Goal: Task Accomplishment & Management: Complete application form

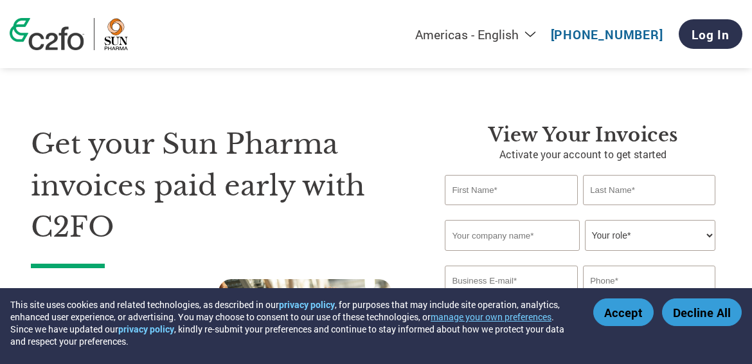
click at [635, 312] on button "Accept" at bounding box center [623, 312] width 60 height 28
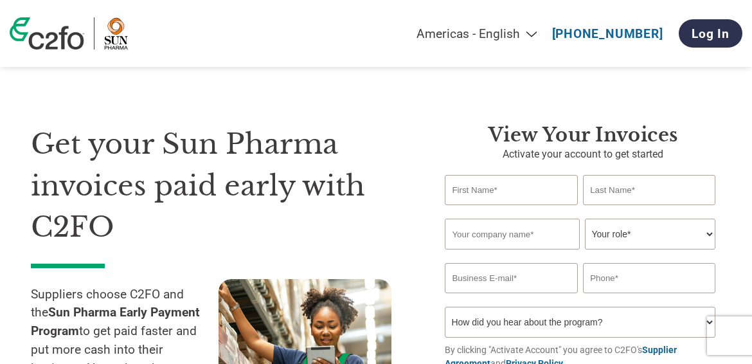
click at [431, 197] on div "View Your Invoices Activate your account to get started Invalid first name or f…" at bounding box center [572, 288] width 295 height 330
click at [473, 197] on input "text" at bounding box center [510, 190] width 132 height 30
click at [461, 189] on input "text" at bounding box center [510, 190] width 132 height 30
click at [484, 194] on input "text" at bounding box center [510, 190] width 132 height 30
click at [615, 127] on h3 "View Your Invoices" at bounding box center [582, 134] width 276 height 23
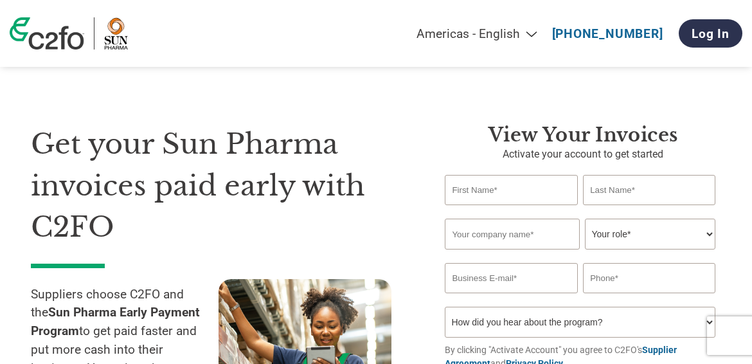
click at [485, 195] on input "text" at bounding box center [510, 190] width 132 height 30
type input "r"
type input "[PERSON_NAME]"
type input "Pathak"
type input "[PERSON_NAME] Industries Private Limited"
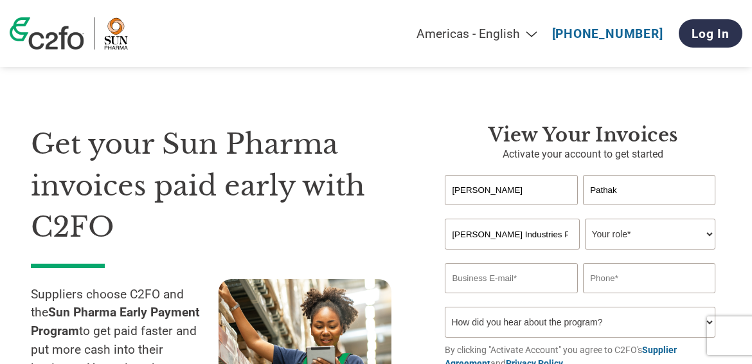
click at [692, 233] on select "Your role* CFO Controller Credit Manager Finance Director Treasurer CEO Preside…" at bounding box center [650, 233] width 130 height 31
select select "FINANCE_DIRECTOR"
click at [511, 192] on input "[PERSON_NAME]" at bounding box center [510, 190] width 132 height 30
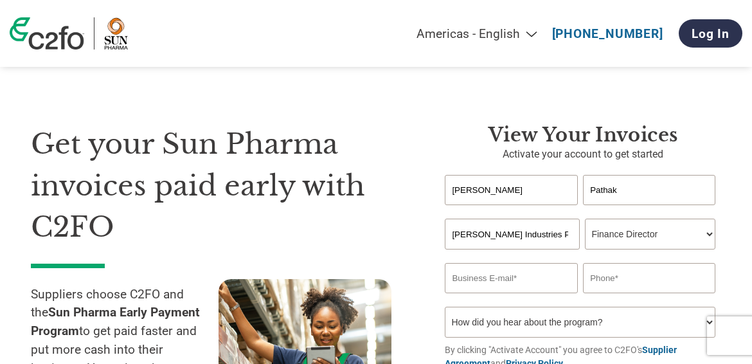
type input "="
type input "[PERSON_NAME]"
click at [640, 234] on select "Your role* CFO Controller Credit Manager Finance Director Treasurer CEO Preside…" at bounding box center [650, 233] width 130 height 31
click at [494, 202] on input "[PERSON_NAME]" at bounding box center [510, 190] width 132 height 30
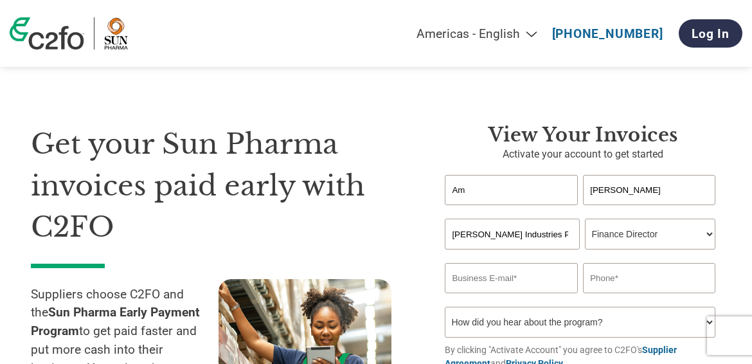
type input "A"
type input "[PERSON_NAME]"
type input "Pathak"
click at [656, 240] on select "Your role* CFO Controller Credit Manager Finance Director Treasurer CEO Preside…" at bounding box center [650, 233] width 130 height 31
select select "OWNER_FOUNDER"
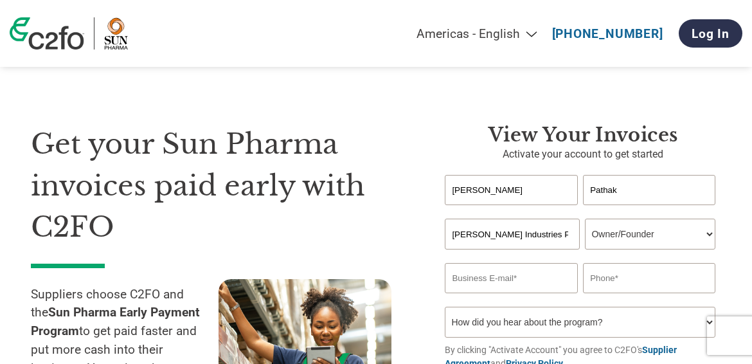
click at [585, 220] on select "Your role* CFO Controller Credit Manager Finance Director Treasurer CEO Preside…" at bounding box center [650, 233] width 130 height 31
click at [489, 261] on div "Invalid company name or company name is too long" at bounding box center [582, 255] width 276 height 13
click at [485, 268] on input "email" at bounding box center [510, 278] width 132 height 30
type input "[EMAIL_ADDRESS][DOMAIN_NAME]"
click at [639, 277] on input "text" at bounding box center [649, 278] width 132 height 30
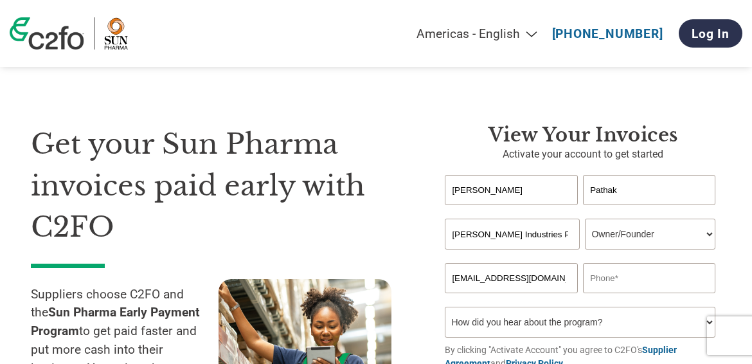
type input "09925236108"
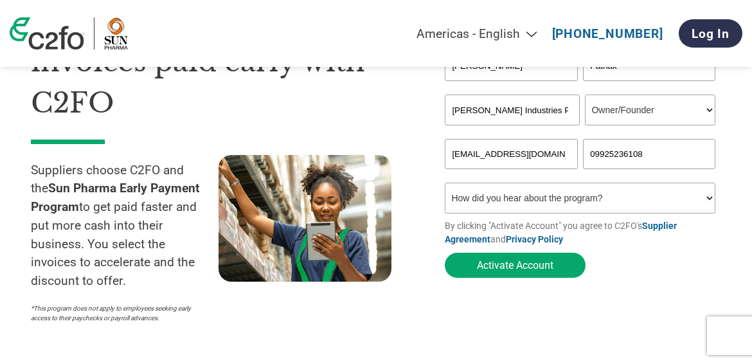
scroll to position [125, 0]
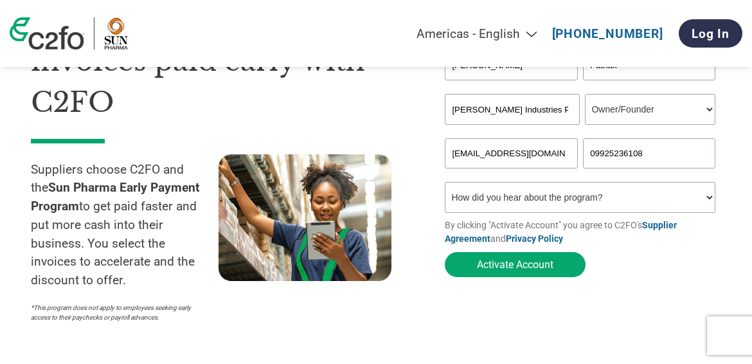
click at [554, 197] on select "How did you hear about the program? Received a letter Email Social Media Online…" at bounding box center [579, 197] width 270 height 31
select select "Email"
click at [444, 185] on select "How did you hear about the program? Received a letter Email Social Media Online…" at bounding box center [579, 197] width 270 height 31
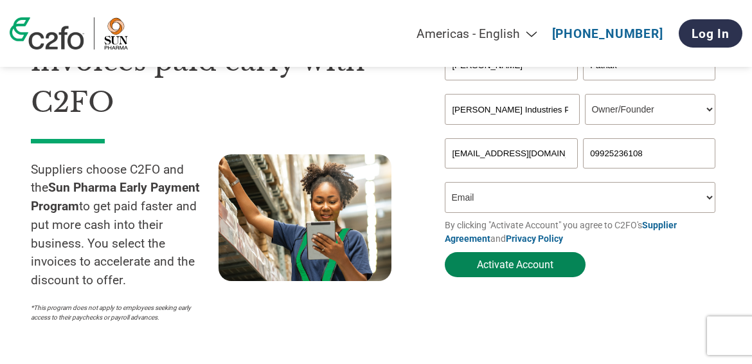
click at [525, 267] on button "Activate Account" at bounding box center [514, 264] width 141 height 25
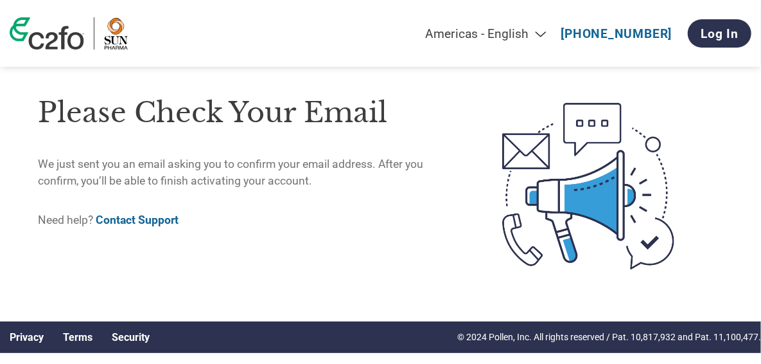
click at [339, 245] on div "Please check your email We just sent you an email asking you to confirm your em…" at bounding box center [245, 186] width 415 height 209
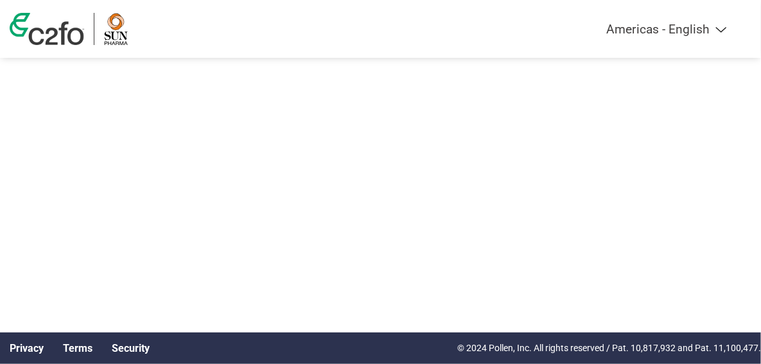
click at [380, 167] on div at bounding box center [380, 141] width 761 height 283
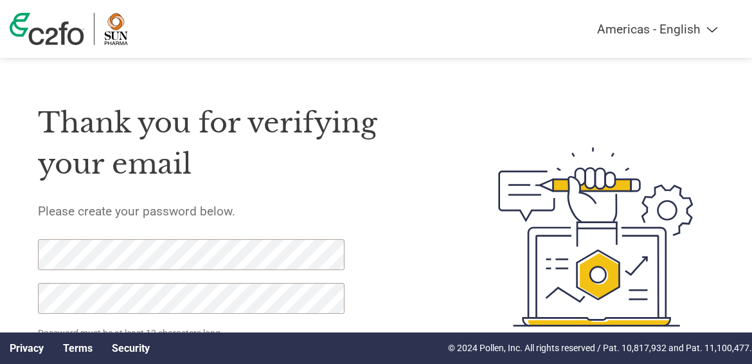
scroll to position [26, 0]
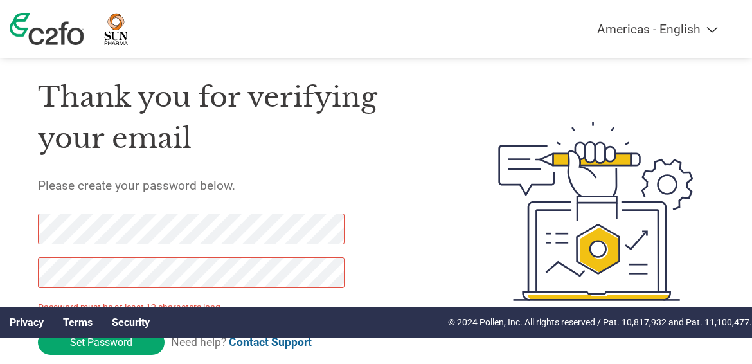
click at [403, 274] on div "Thank you for verifying your email Please create your password below. Password …" at bounding box center [241, 211] width 406 height 306
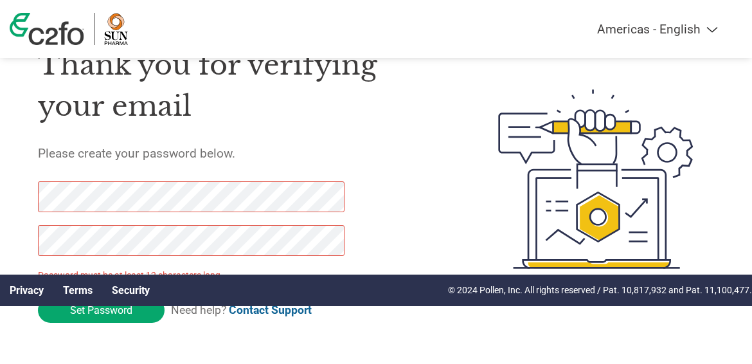
drag, startPoint x: 102, startPoint y: 212, endPoint x: 385, endPoint y: 163, distance: 287.4
click at [385, 163] on div "Thank you for verifying your email Please create your password below. Password …" at bounding box center [241, 179] width 406 height 306
click at [405, 170] on div "Thank you for verifying your email Please create your password below. Password …" at bounding box center [241, 179] width 406 height 306
click at [113, 321] on input "Set Password" at bounding box center [101, 309] width 127 height 25
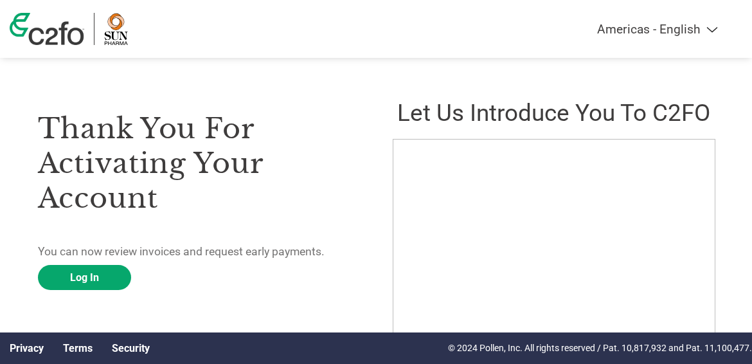
click at [345, 149] on h3 "Thank you for activating your account" at bounding box center [198, 163] width 321 height 104
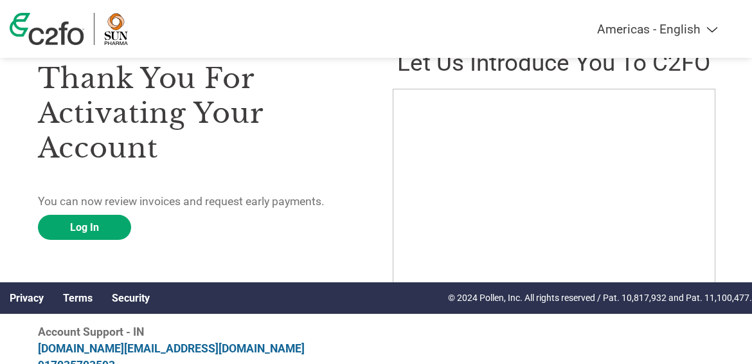
scroll to position [51, 0]
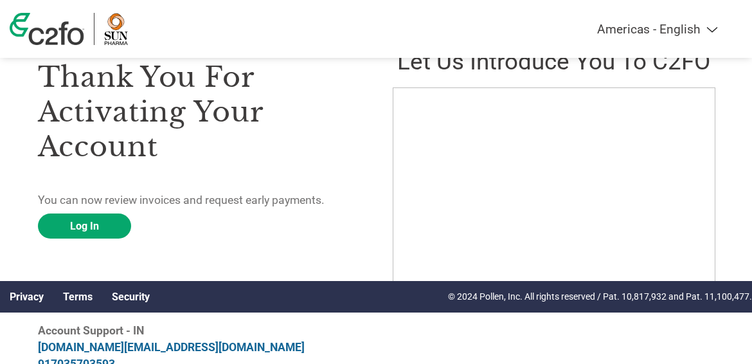
click at [245, 191] on p "You can now review invoices and request early payments." at bounding box center [198, 199] width 321 height 17
click at [114, 228] on link "Log In" at bounding box center [84, 225] width 93 height 25
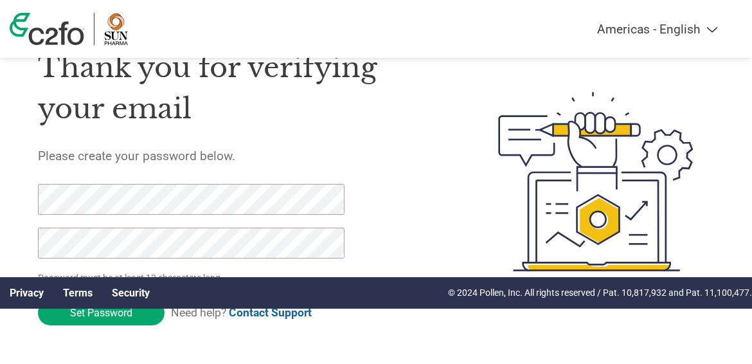
scroll to position [58, 0]
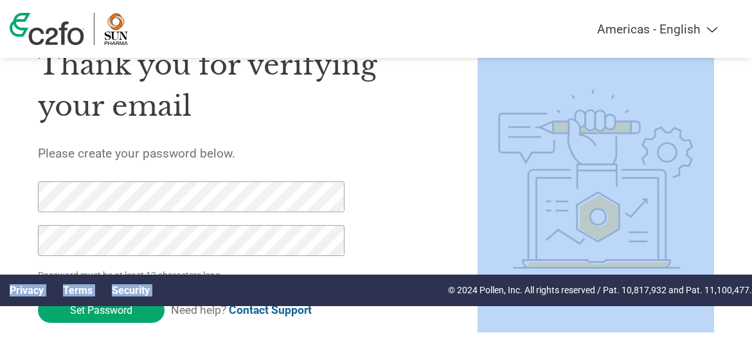
drag, startPoint x: 356, startPoint y: 283, endPoint x: 363, endPoint y: 342, distance: 59.4
click at [363, 342] on html "Americas - English Américas - Español Américas - Português Amériques - Français…" at bounding box center [376, 153] width 752 height 422
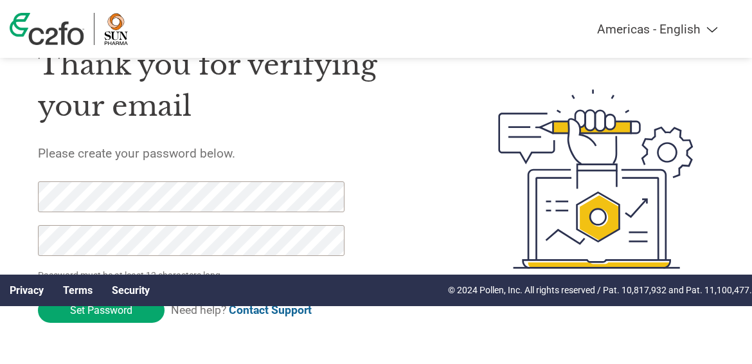
drag, startPoint x: 363, startPoint y: 342, endPoint x: 423, endPoint y: 177, distance: 175.8
click at [423, 177] on div "Thank you for verifying your email Please create your password below. Password …" at bounding box center [241, 179] width 406 height 306
click at [261, 292] on div "Privacy Terms Security © 2024 Pollen, Inc. All rights reserved / Pat. 10,817,93…" at bounding box center [376, 289] width 752 height 31
